Goal: Task Accomplishment & Management: Manage account settings

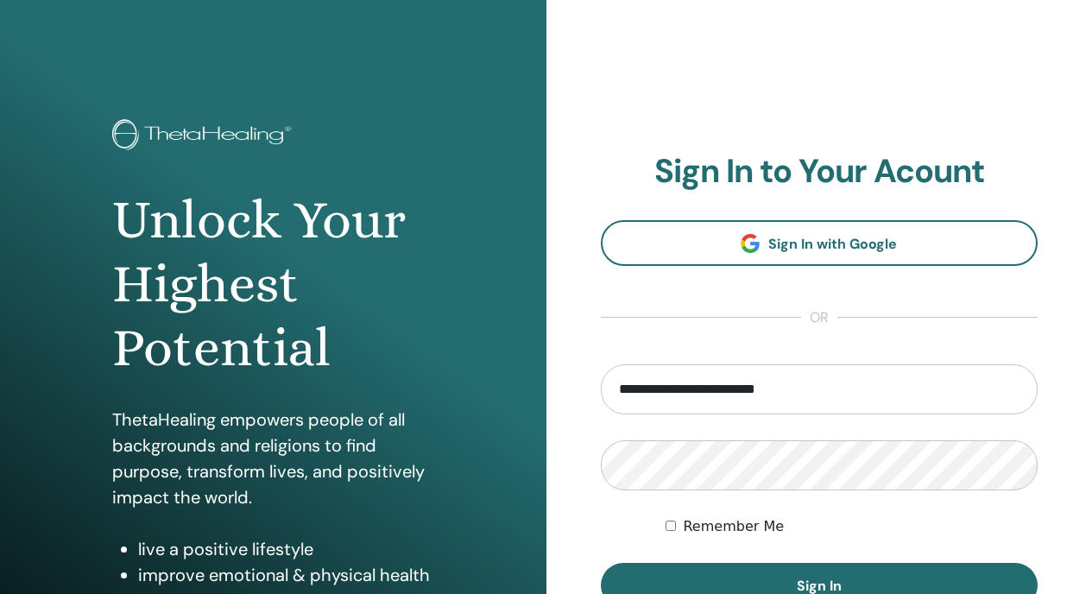
type input "**********"
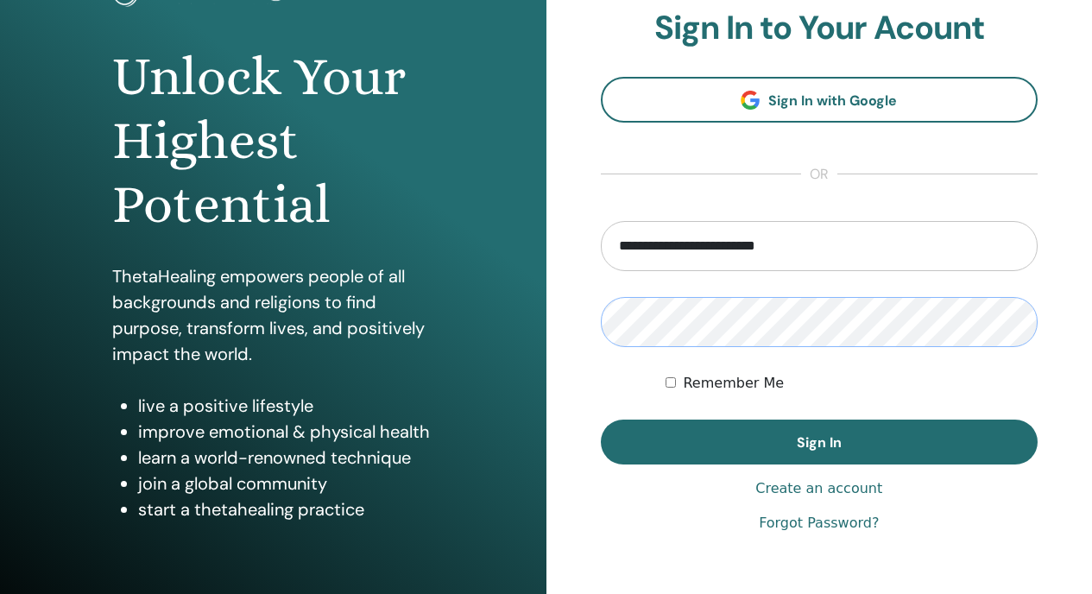
scroll to position [154, 0]
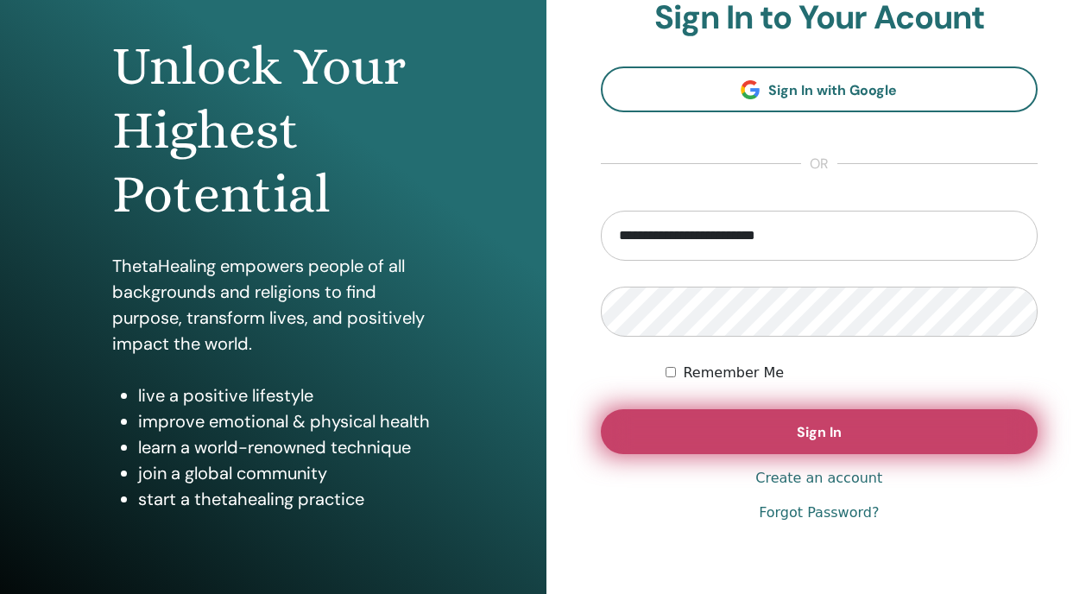
click at [801, 438] on span "Sign In" at bounding box center [819, 432] width 45 height 18
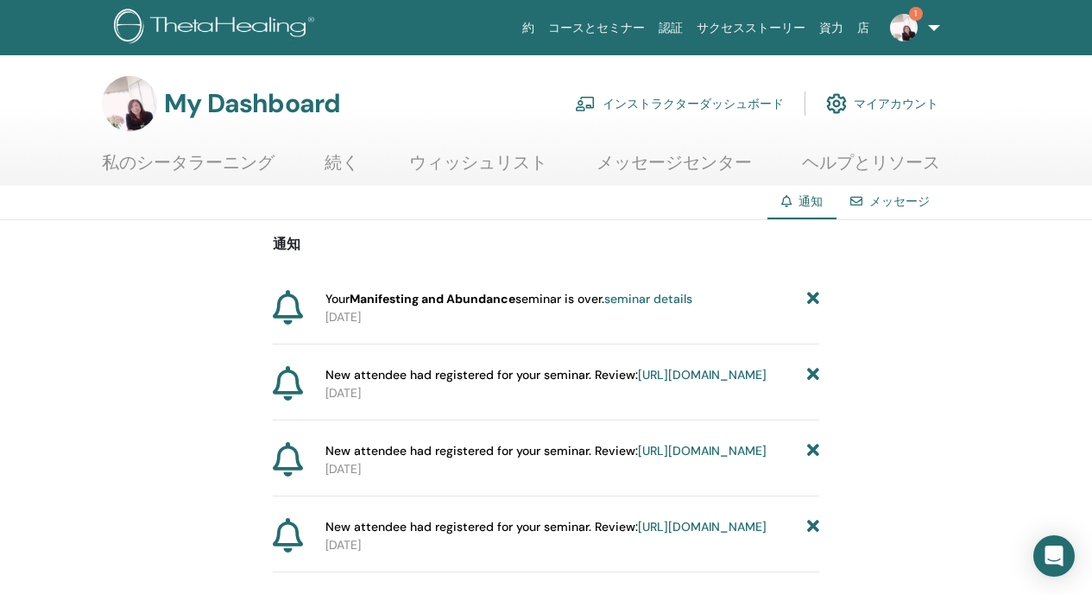
click at [645, 296] on link "seminar details" at bounding box center [648, 299] width 88 height 16
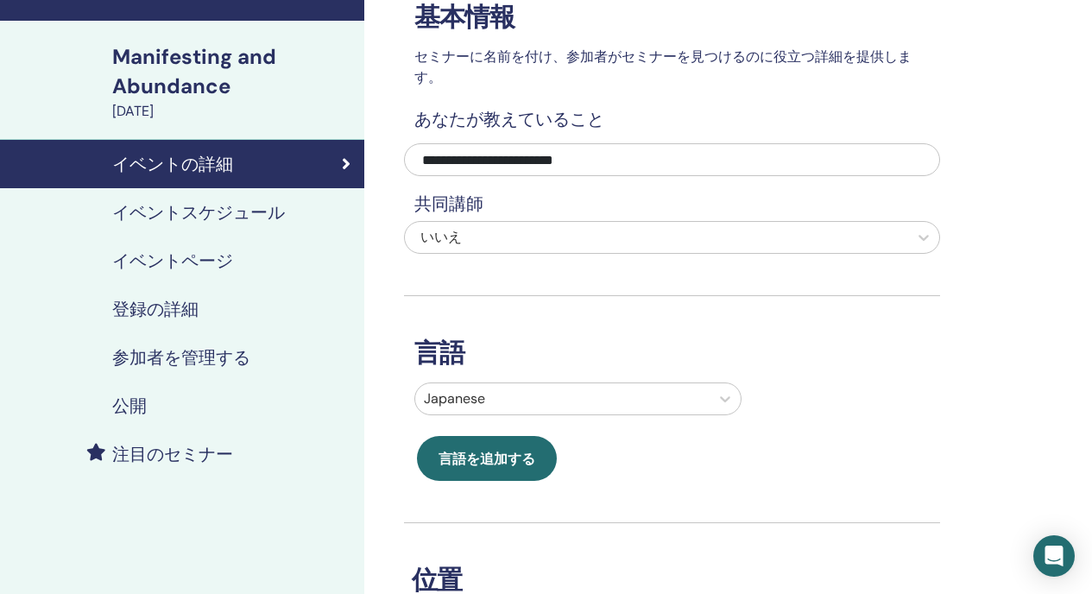
scroll to position [61, 0]
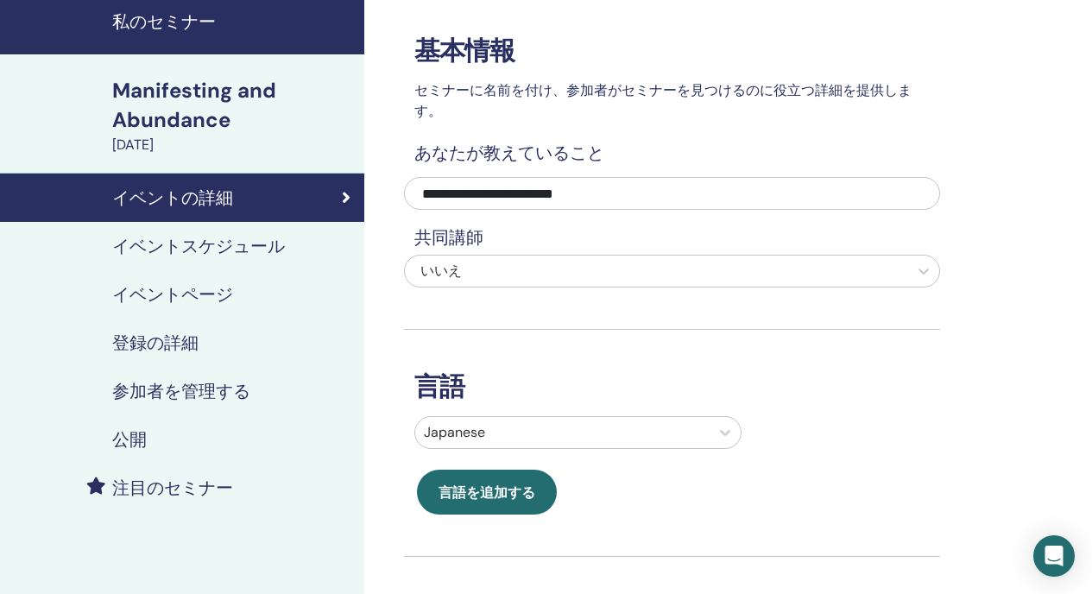
click at [249, 299] on div "イベントページ" at bounding box center [182, 294] width 337 height 21
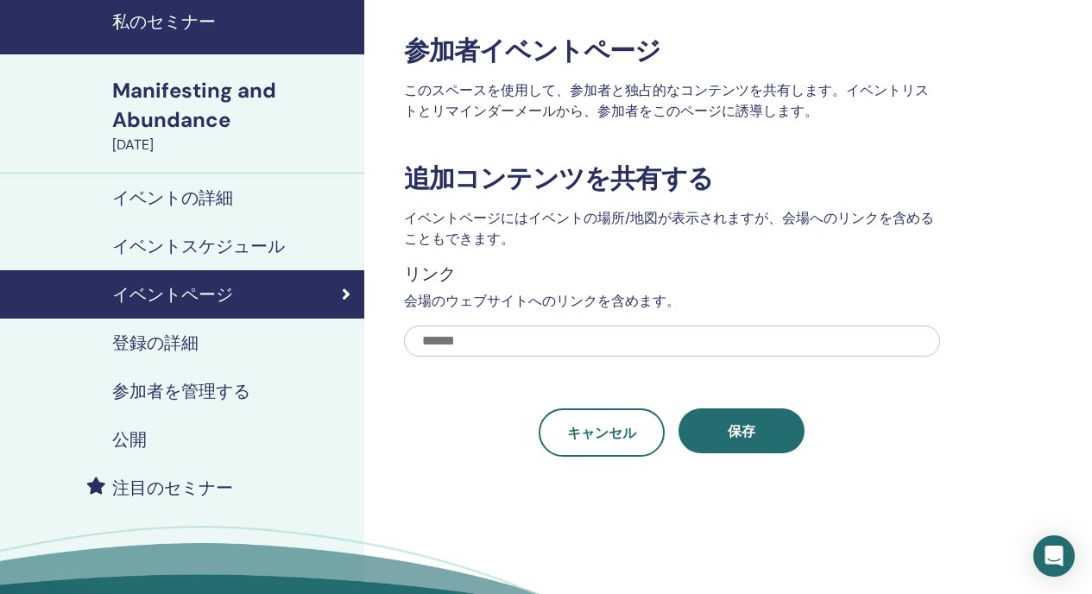
click at [195, 199] on h4 "イベントの詳細" at bounding box center [172, 197] width 121 height 21
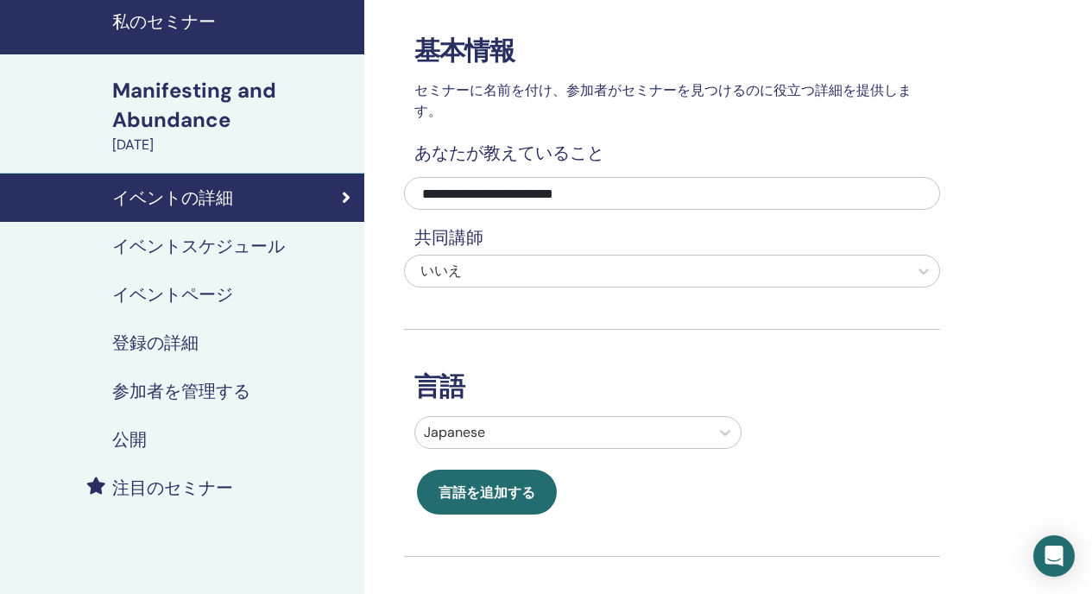
click at [243, 388] on h4 "参加者を管理する" at bounding box center [181, 391] width 138 height 21
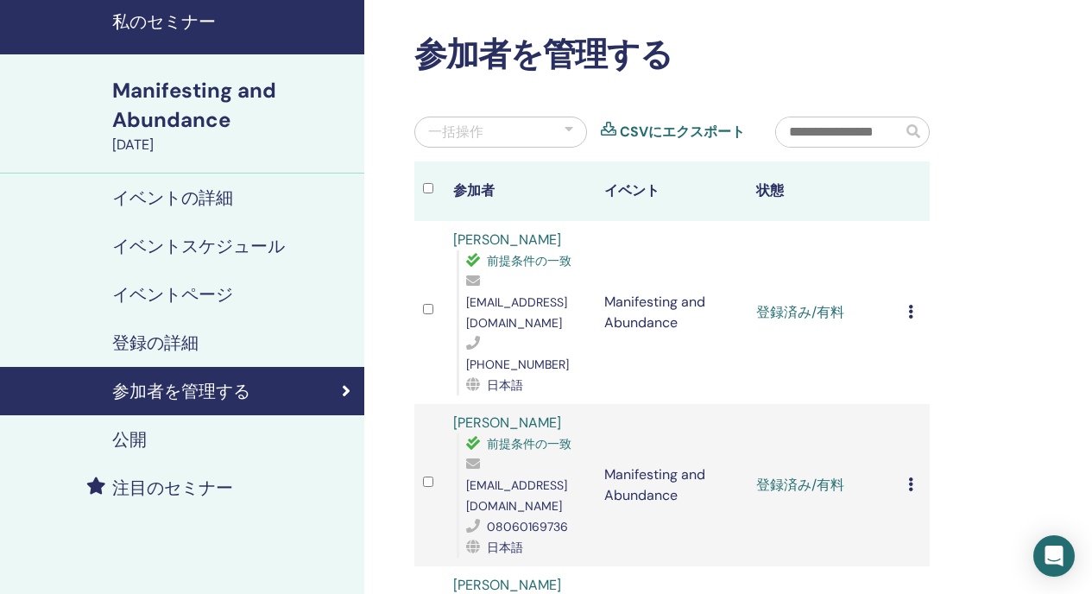
click at [910, 305] on icon at bounding box center [910, 312] width 5 height 14
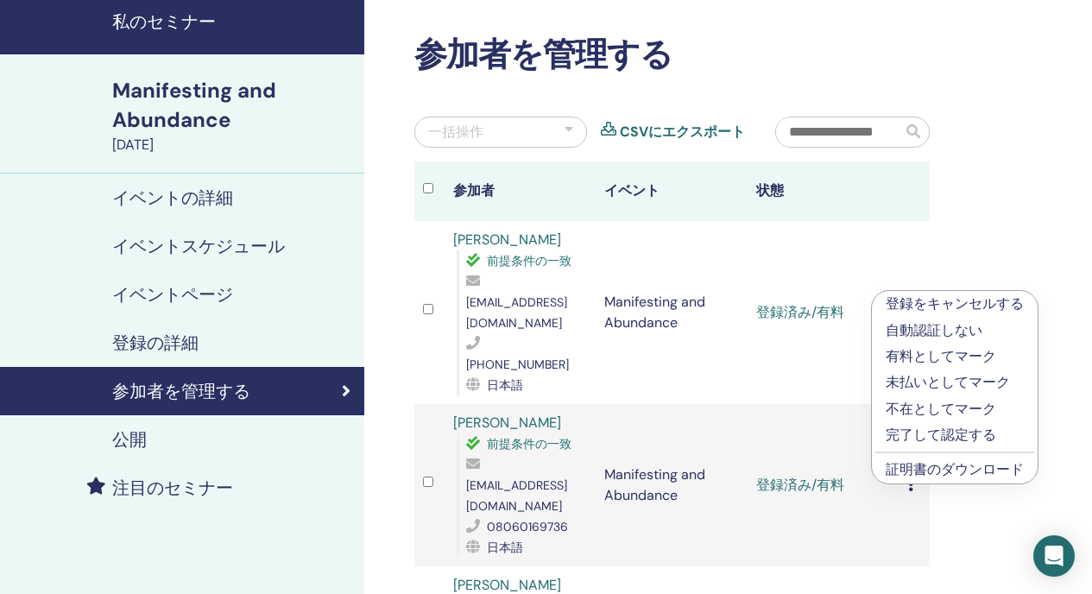
click at [930, 429] on p "完了して認定する" at bounding box center [954, 435] width 138 height 21
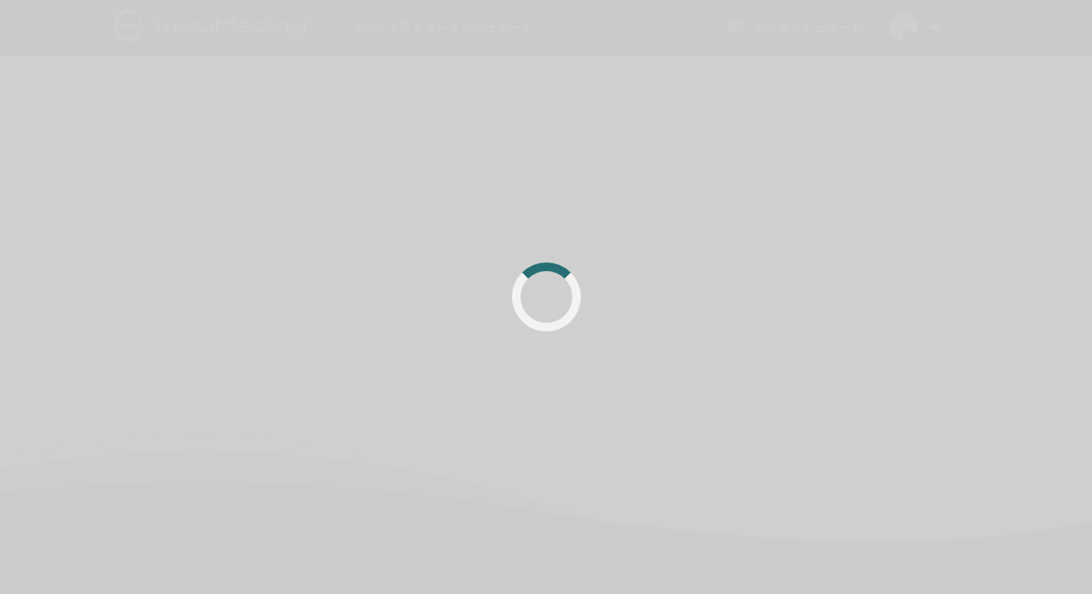
scroll to position [61, 0]
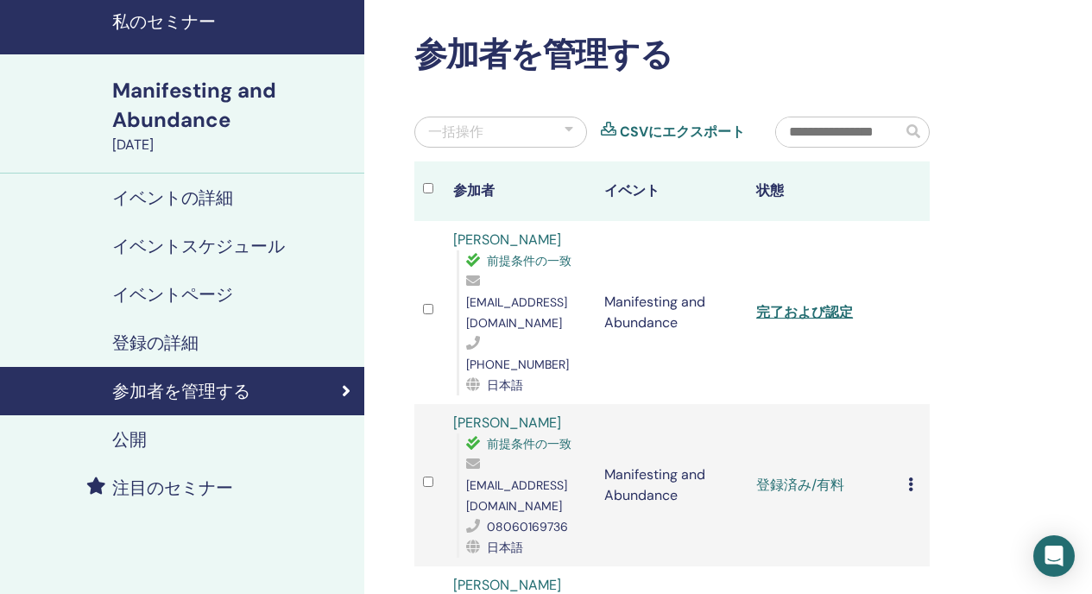
click at [911, 477] on icon at bounding box center [910, 484] width 5 height 14
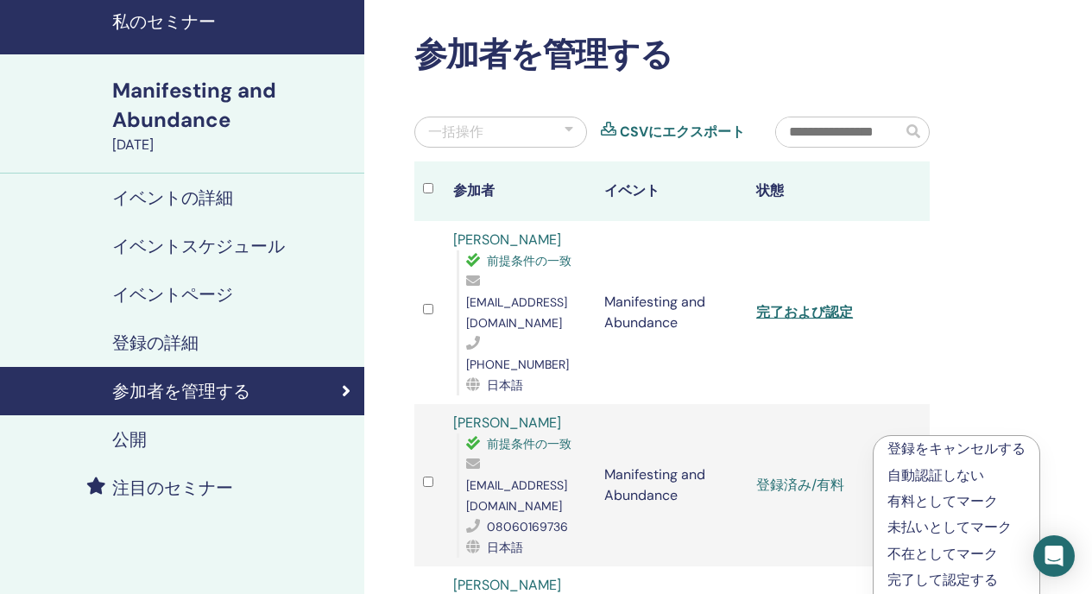
click at [936, 581] on p "完了して認定する" at bounding box center [956, 580] width 138 height 21
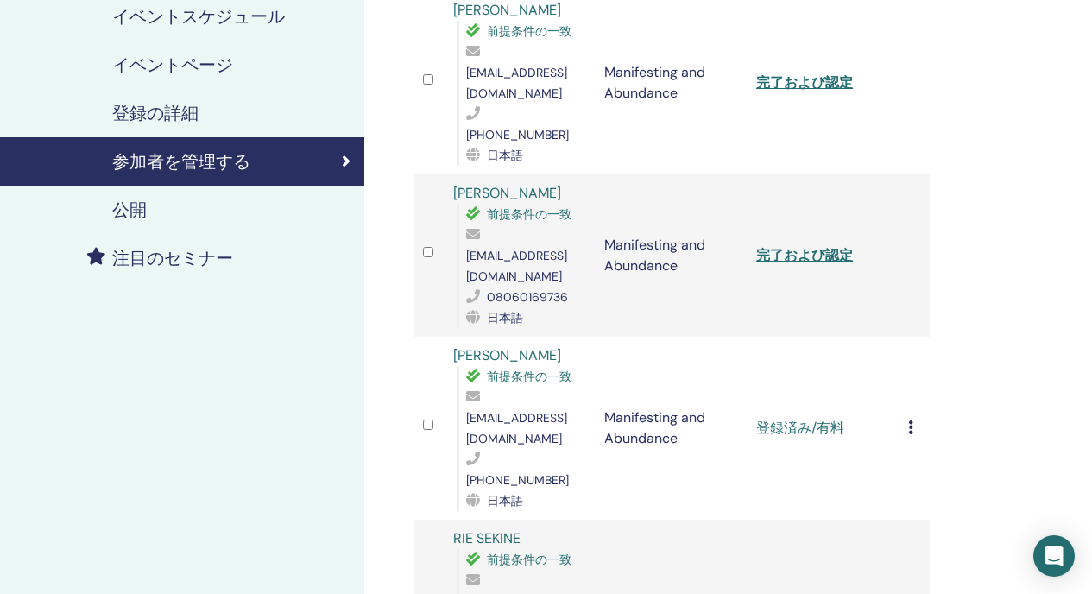
scroll to position [317, 0]
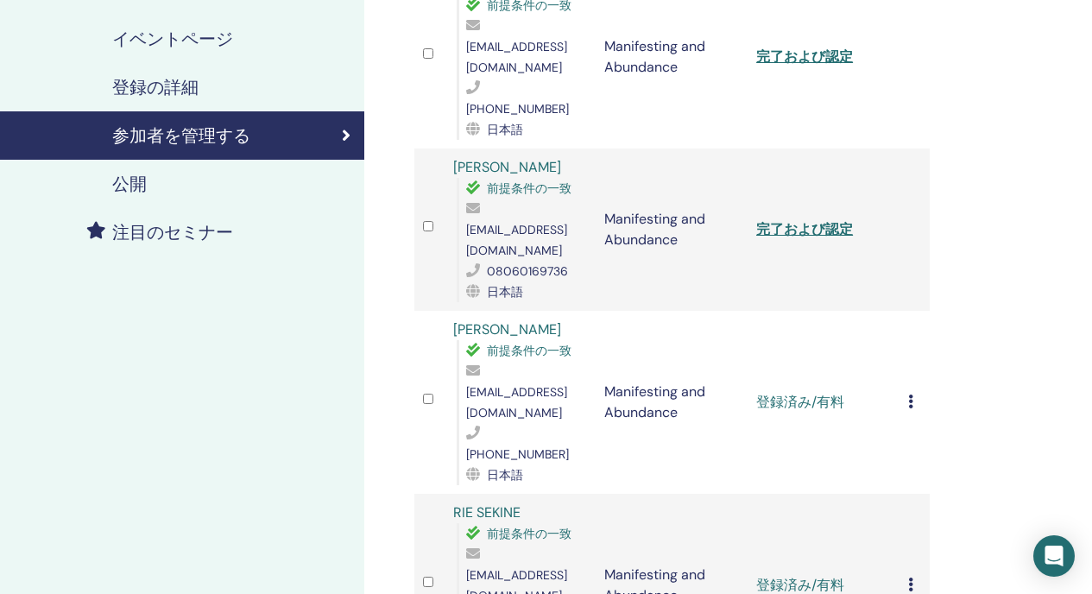
click at [911, 394] on icon at bounding box center [910, 401] width 5 height 14
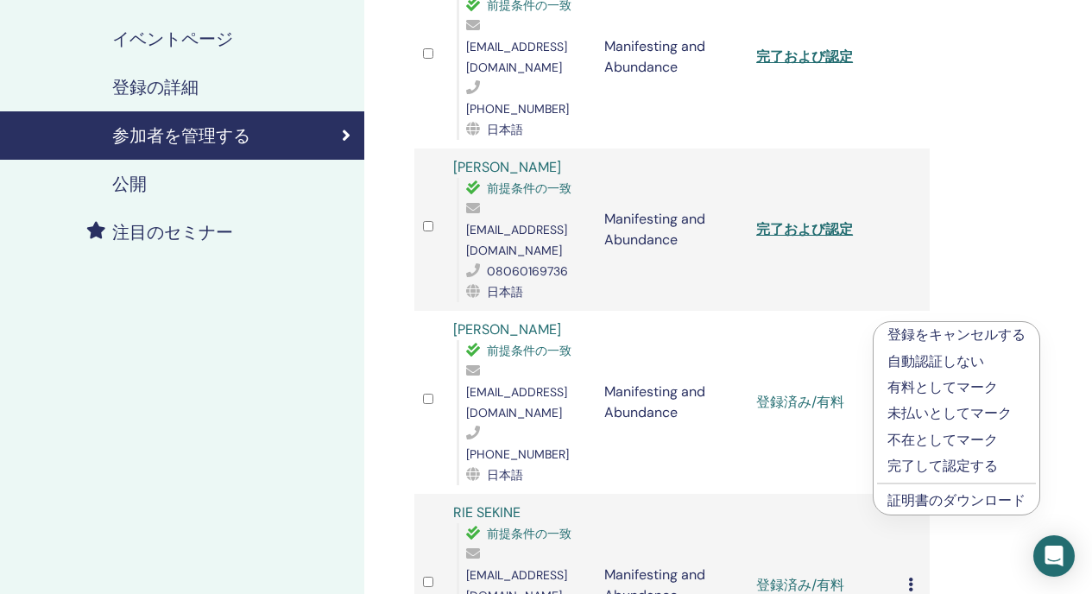
click at [946, 460] on p "完了して認定する" at bounding box center [956, 466] width 138 height 21
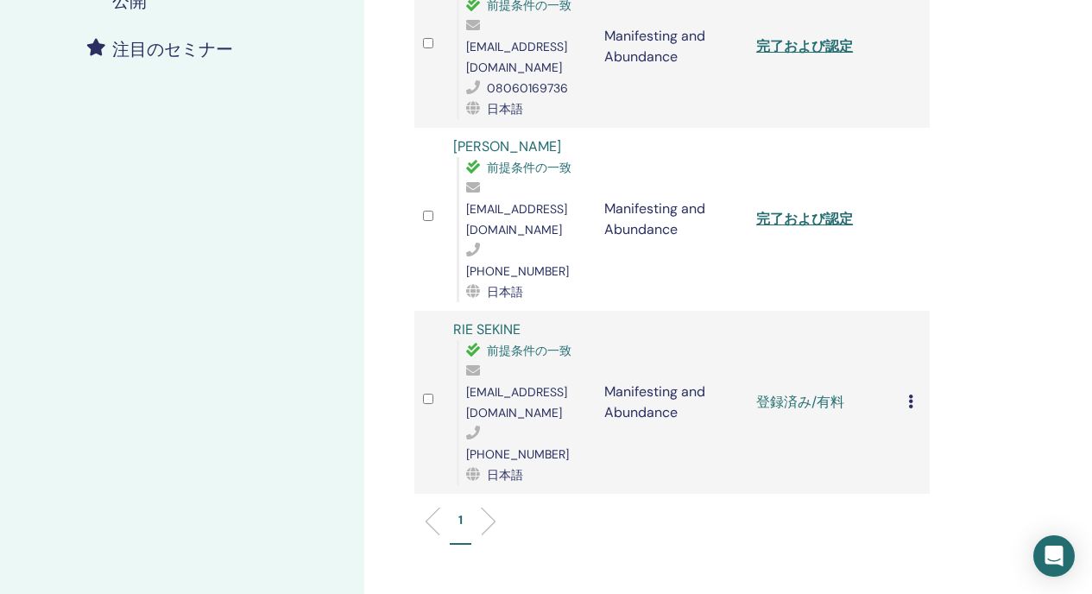
scroll to position [503, 0]
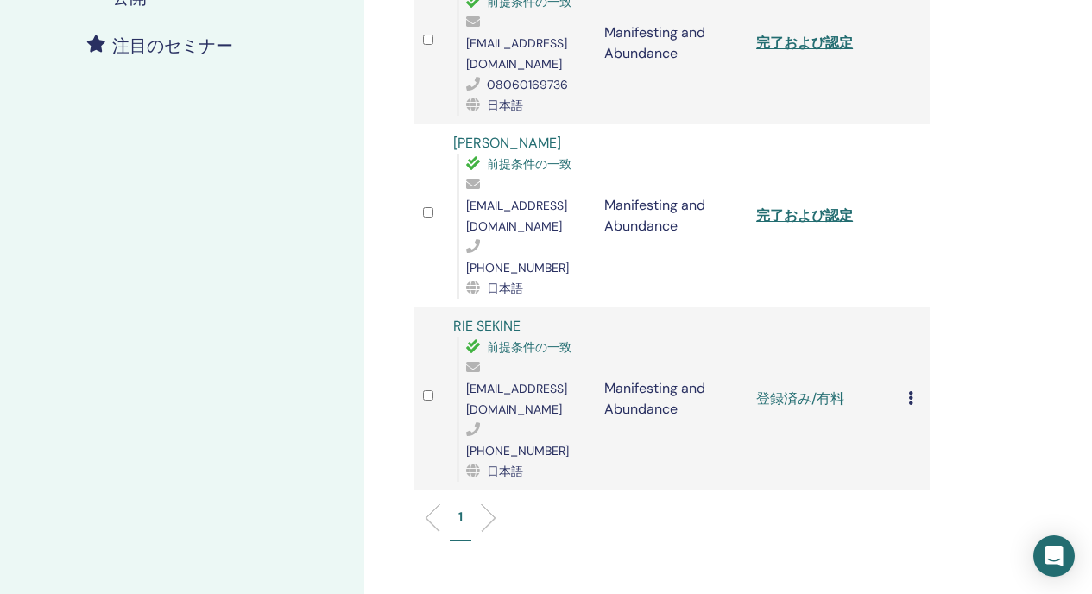
click at [911, 391] on icon at bounding box center [910, 398] width 5 height 14
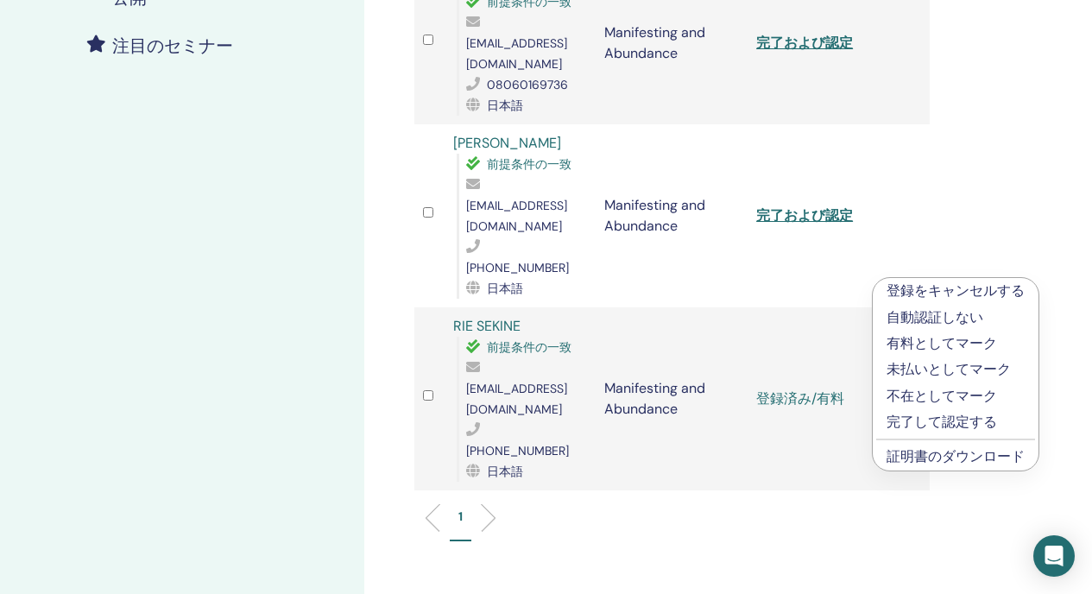
click at [950, 416] on p "完了して認定する" at bounding box center [955, 422] width 138 height 21
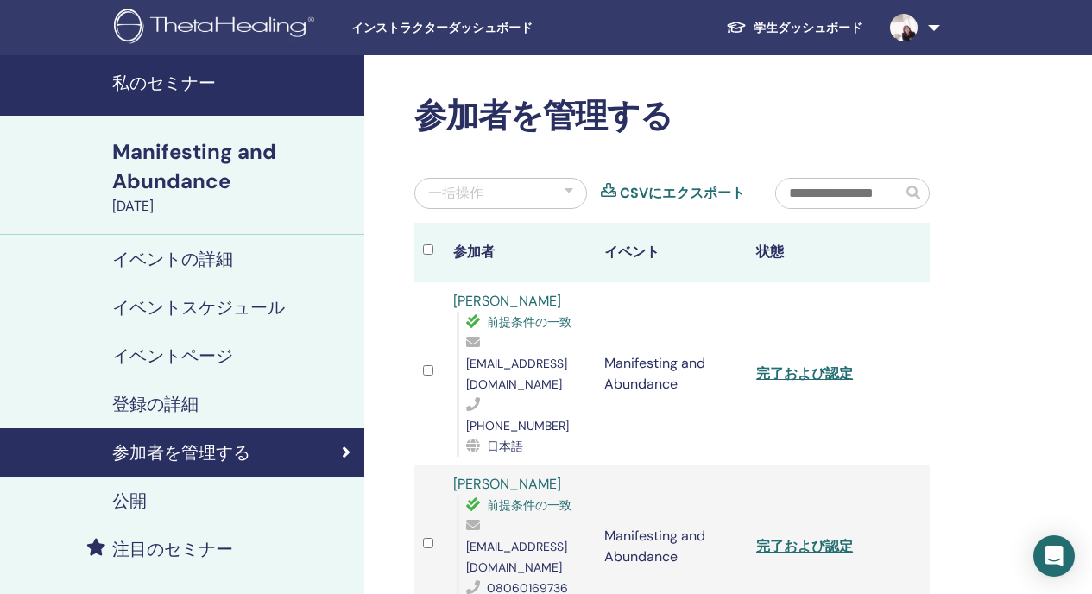
click at [929, 37] on link at bounding box center [911, 27] width 71 height 55
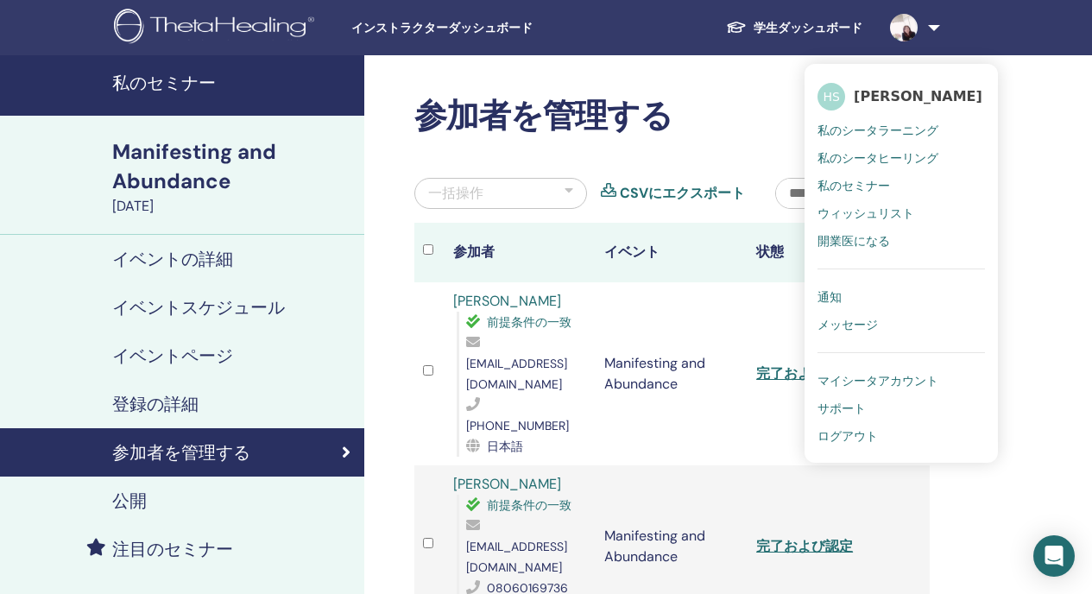
click at [879, 433] on link "ログアウト" at bounding box center [900, 436] width 167 height 28
